Goal: Transaction & Acquisition: Purchase product/service

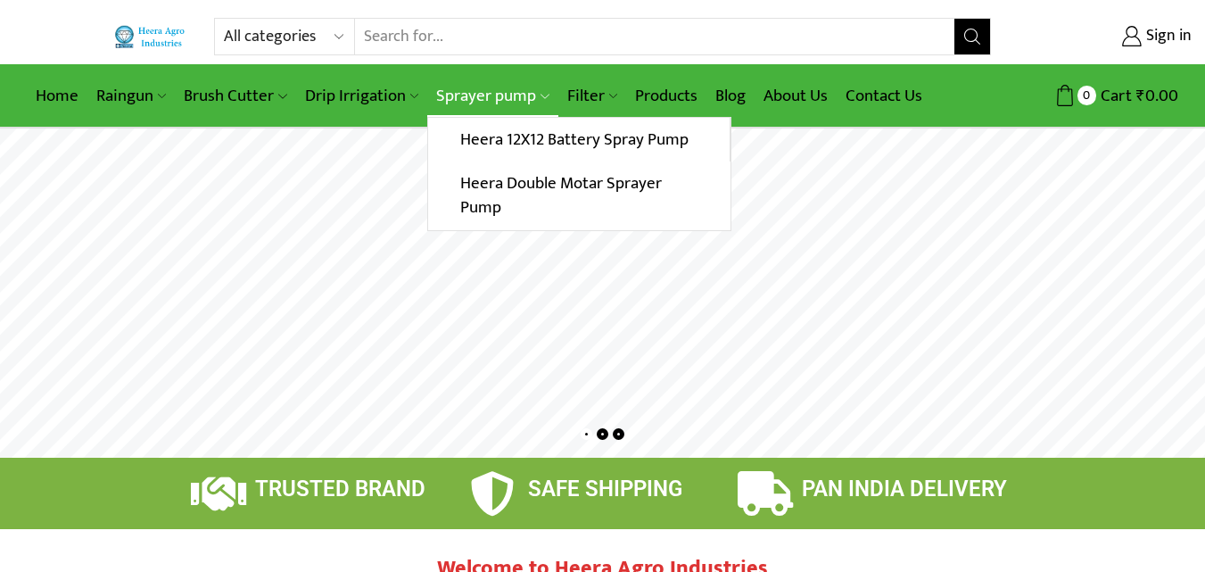
click at [461, 97] on link "Sprayer pump" at bounding box center [492, 96] width 130 height 42
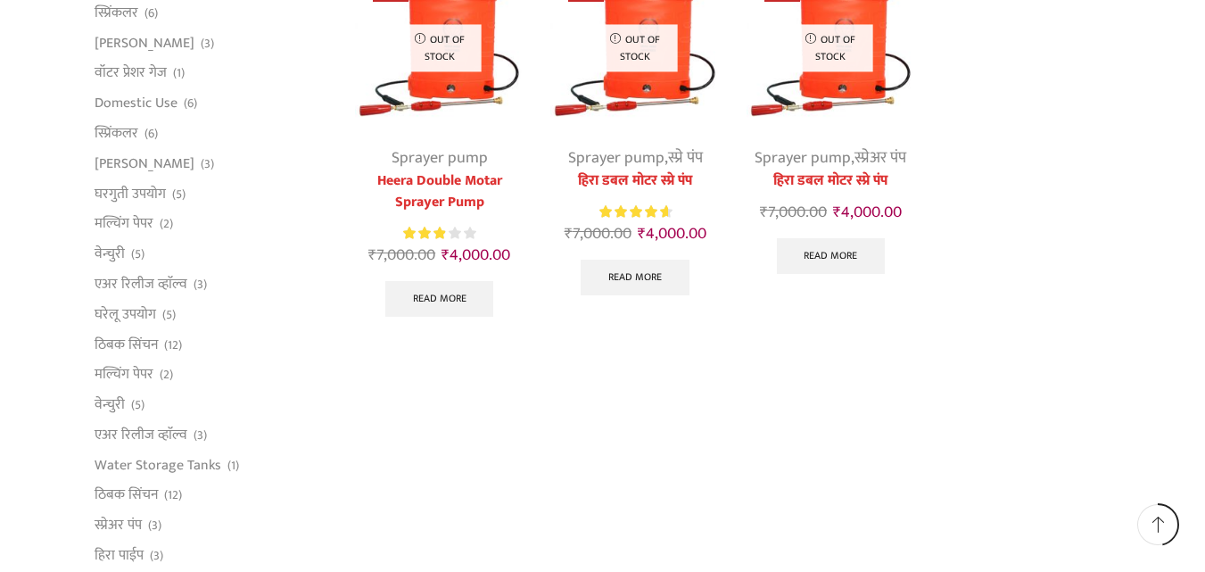
scroll to position [749, 0]
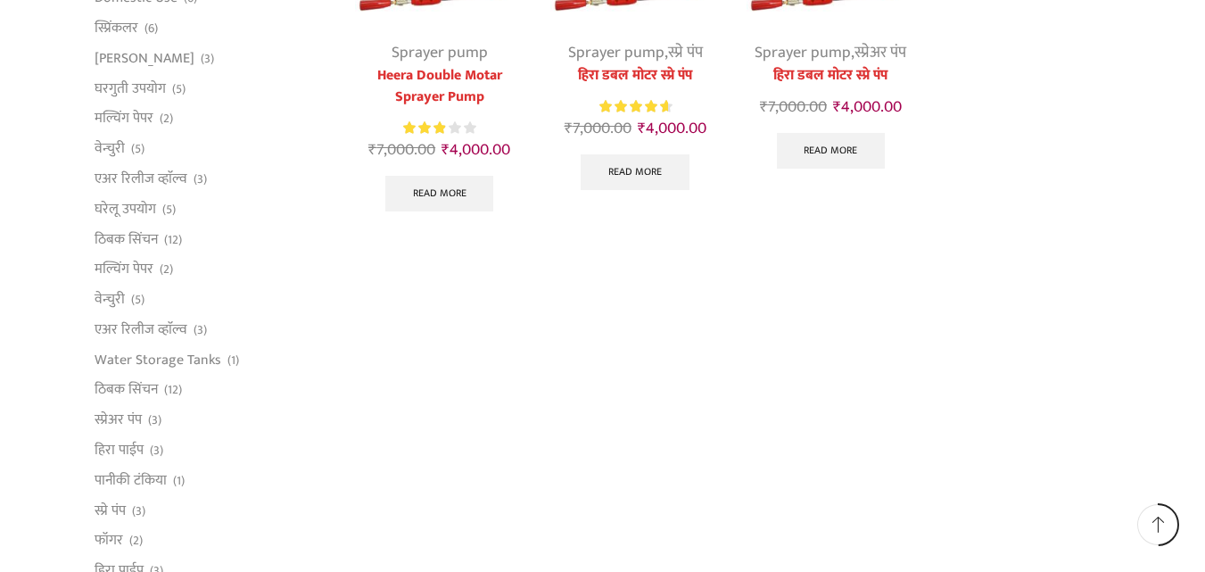
click at [451, 33] on div "Sale Out of stock Sprayer pump Heera Double Motar Sprayer Pump Rated 2.88 out o…" at bounding box center [439, 40] width 169 height 364
click at [440, 178] on link "Read more" at bounding box center [439, 194] width 109 height 36
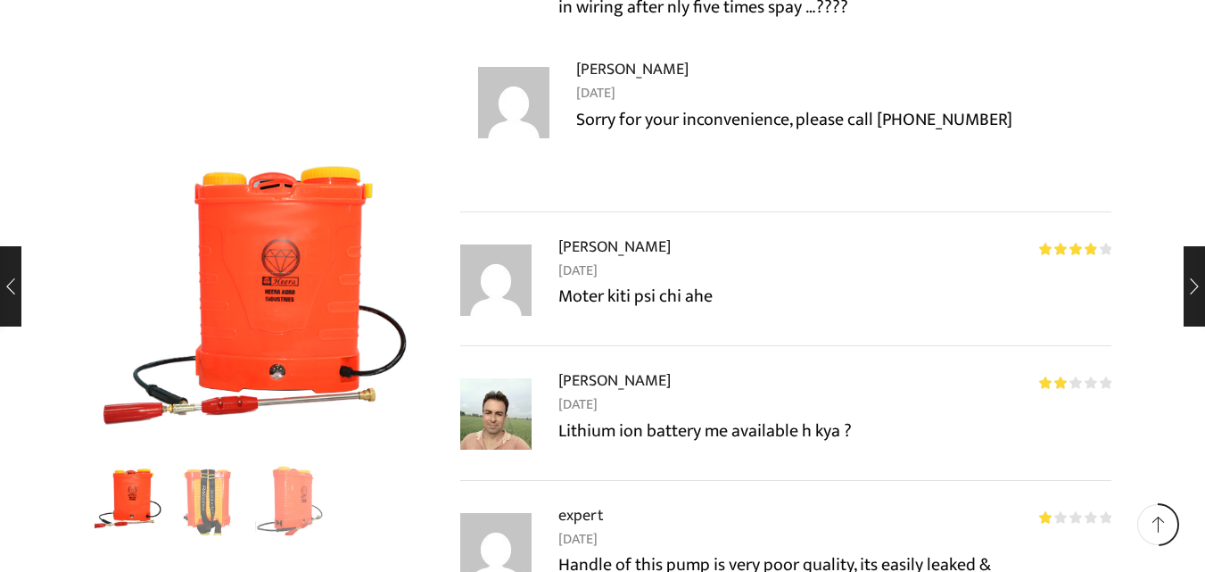
scroll to position [2034, 0]
